Goal: Transaction & Acquisition: Purchase product/service

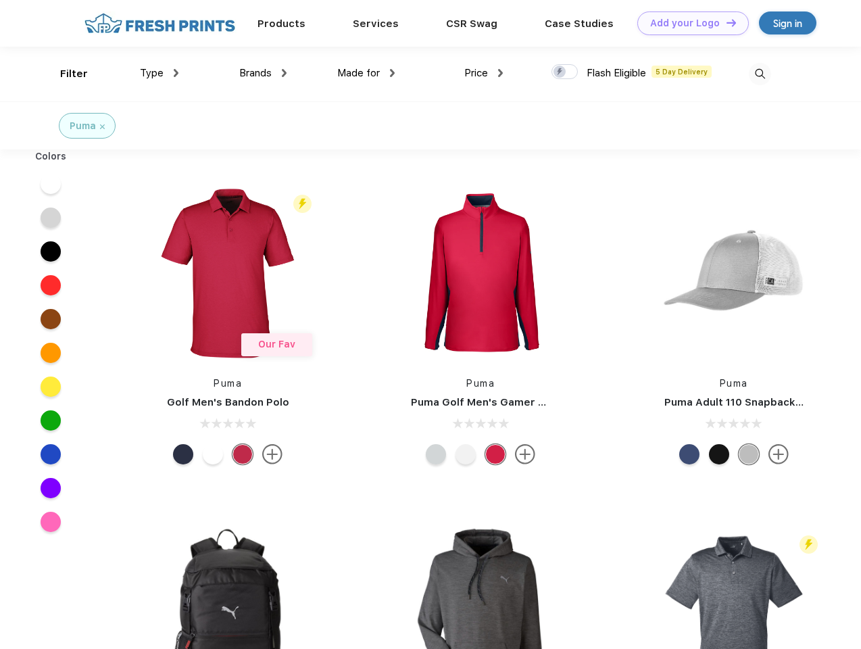
click at [688, 23] on link "Add your Logo Design Tool" at bounding box center [693, 23] width 112 height 24
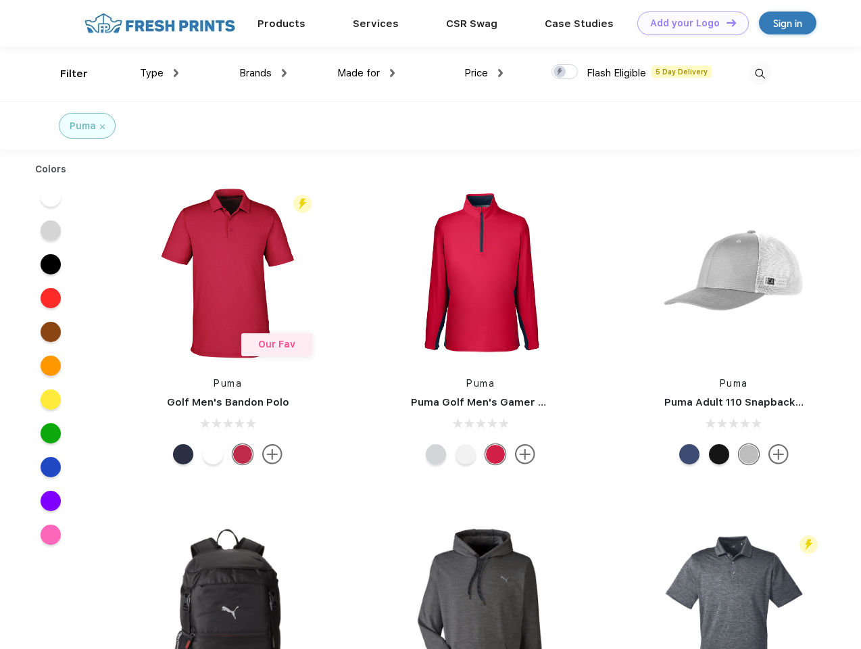
click at [0, 0] on div "Design Tool" at bounding box center [0, 0] width 0 height 0
click at [725, 22] on link "Add your Logo Design Tool" at bounding box center [693, 23] width 112 height 24
click at [65, 74] on div "Filter" at bounding box center [74, 74] width 28 height 16
click at [159, 73] on span "Type" at bounding box center [152, 73] width 24 height 12
click at [263, 73] on span "Brands" at bounding box center [255, 73] width 32 height 12
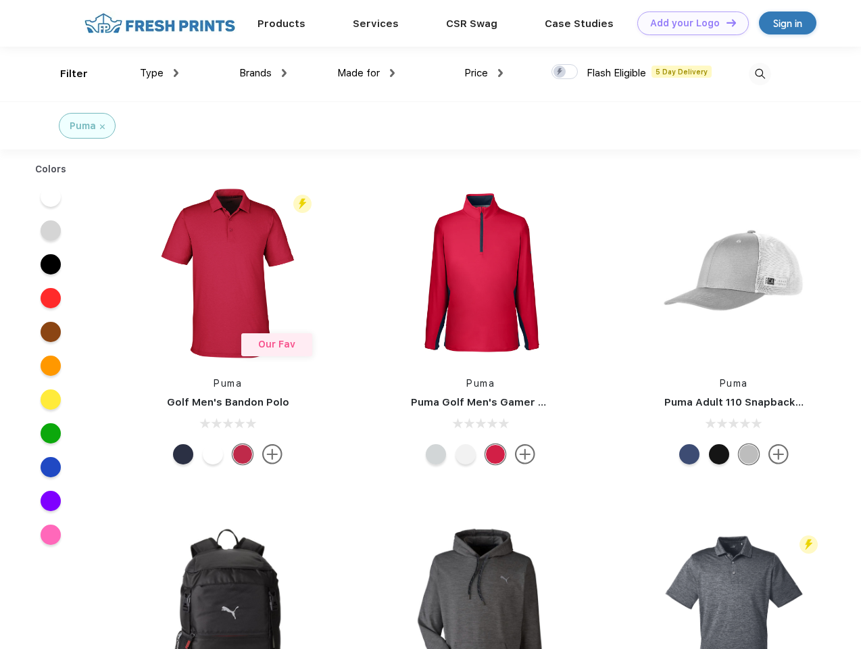
click at [366, 73] on span "Made for" at bounding box center [358, 73] width 43 height 12
click at [484, 73] on span "Price" at bounding box center [476, 73] width 24 height 12
click at [565, 72] on div at bounding box center [564, 71] width 26 height 15
click at [560, 72] on input "checkbox" at bounding box center [555, 68] width 9 height 9
click at [760, 74] on img at bounding box center [760, 74] width 22 height 22
